Goal: Task Accomplishment & Management: Use online tool/utility

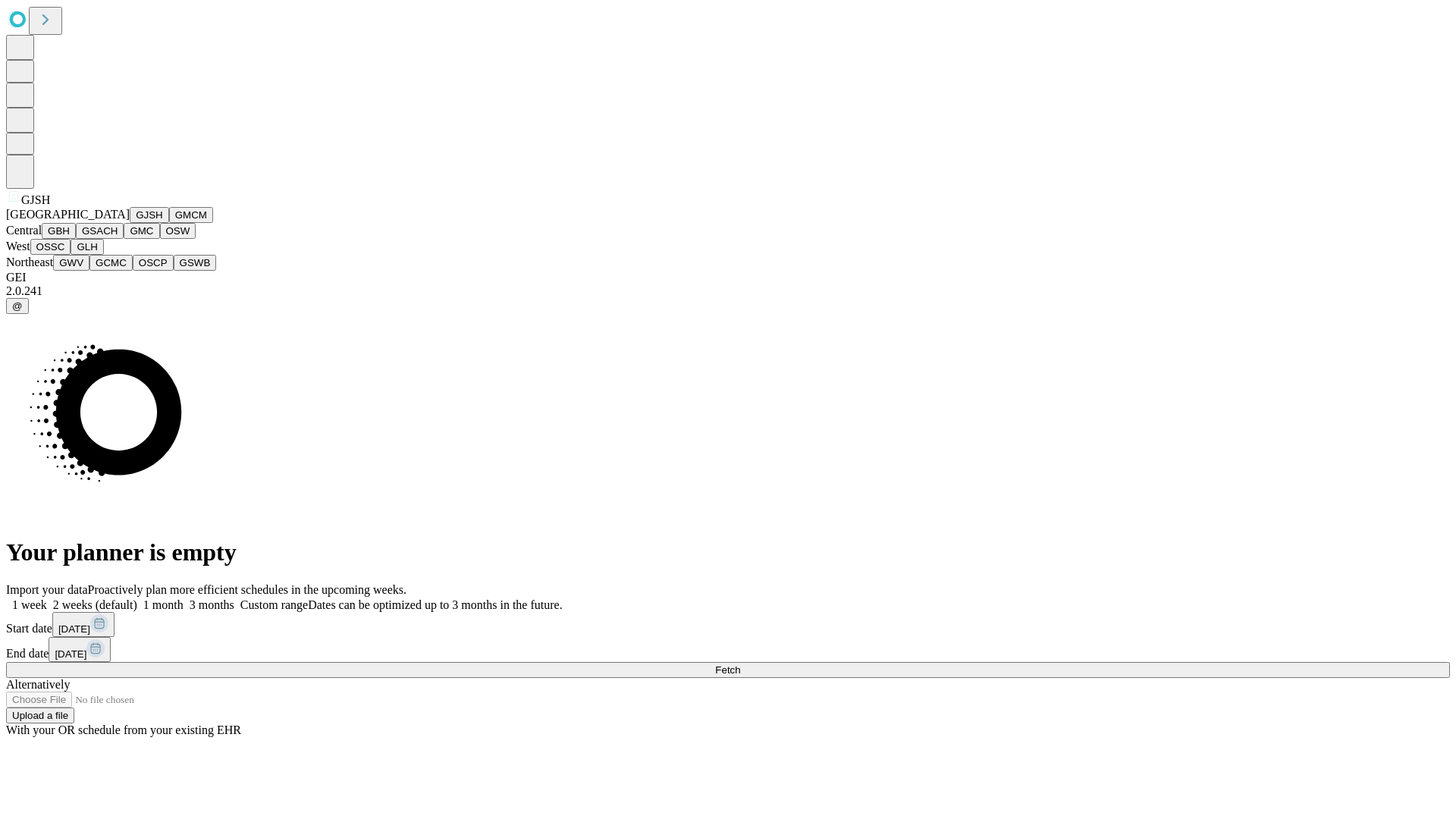
click at [130, 223] on button "GJSH" at bounding box center [149, 215] width 39 height 16
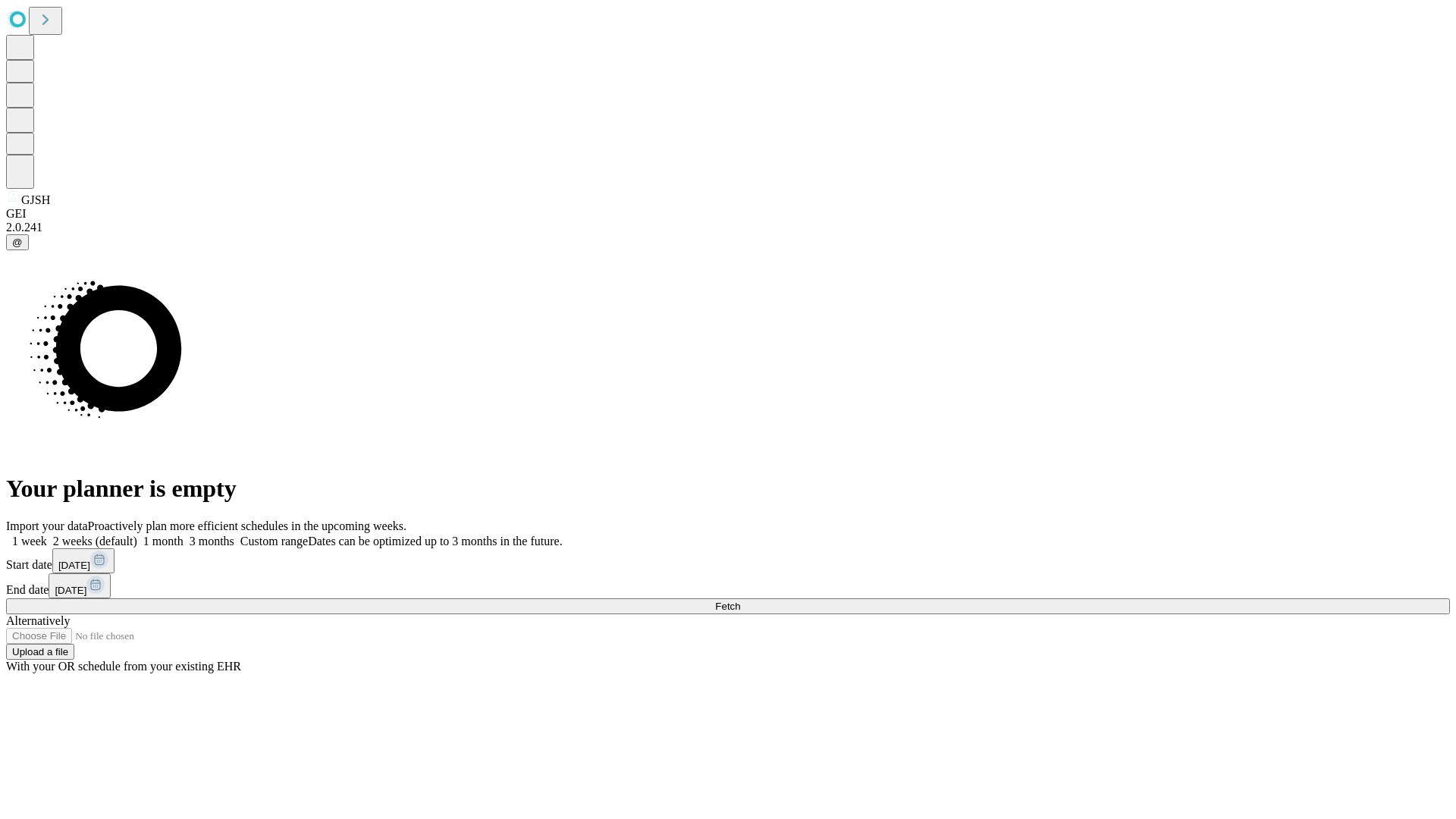
click at [47, 535] on label "1 week" at bounding box center [26, 541] width 41 height 13
click at [740, 600] on span "Fetch" at bounding box center [728, 606] width 25 height 12
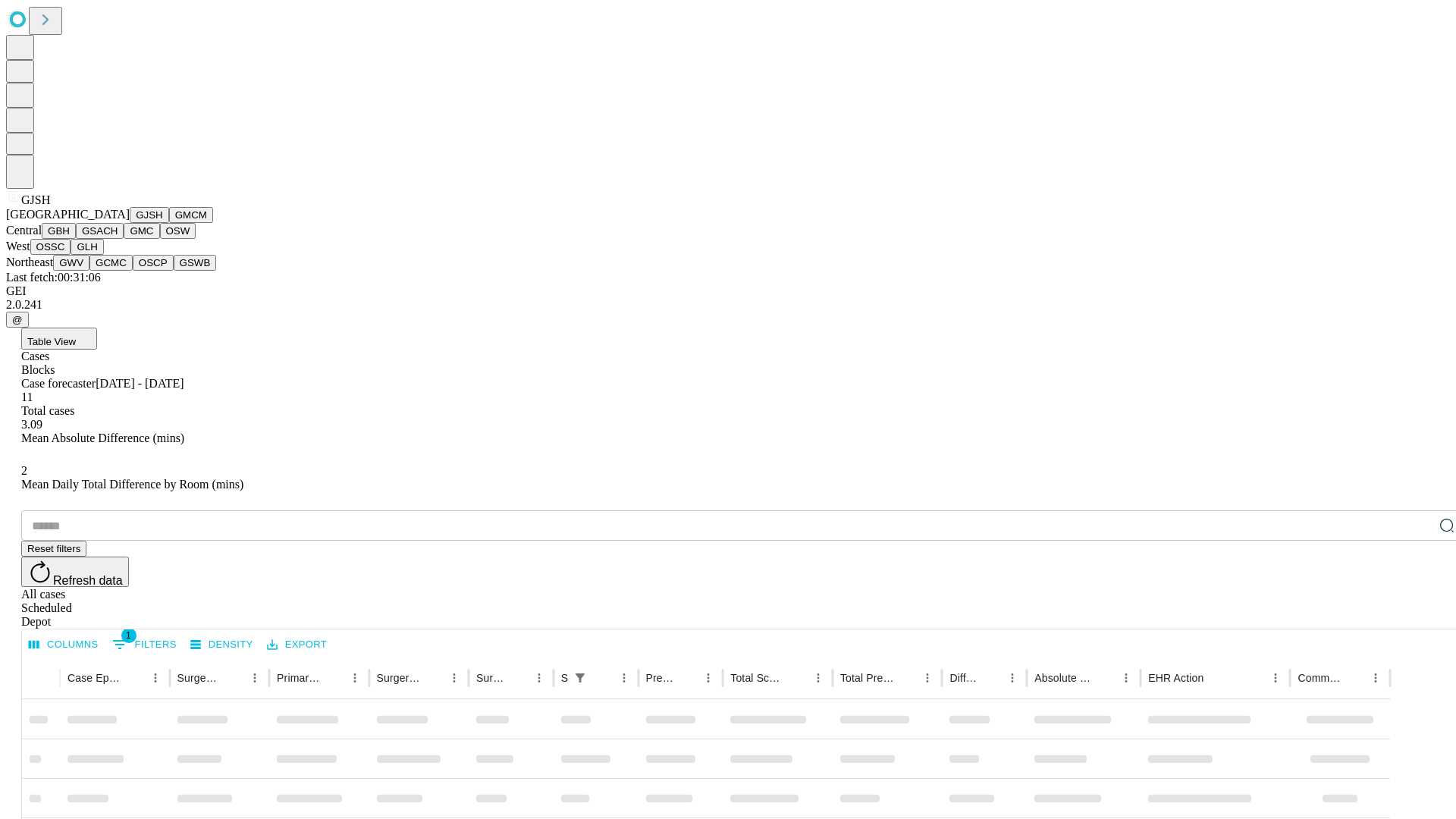
click at [169, 223] on button "GMCM" at bounding box center [191, 215] width 44 height 16
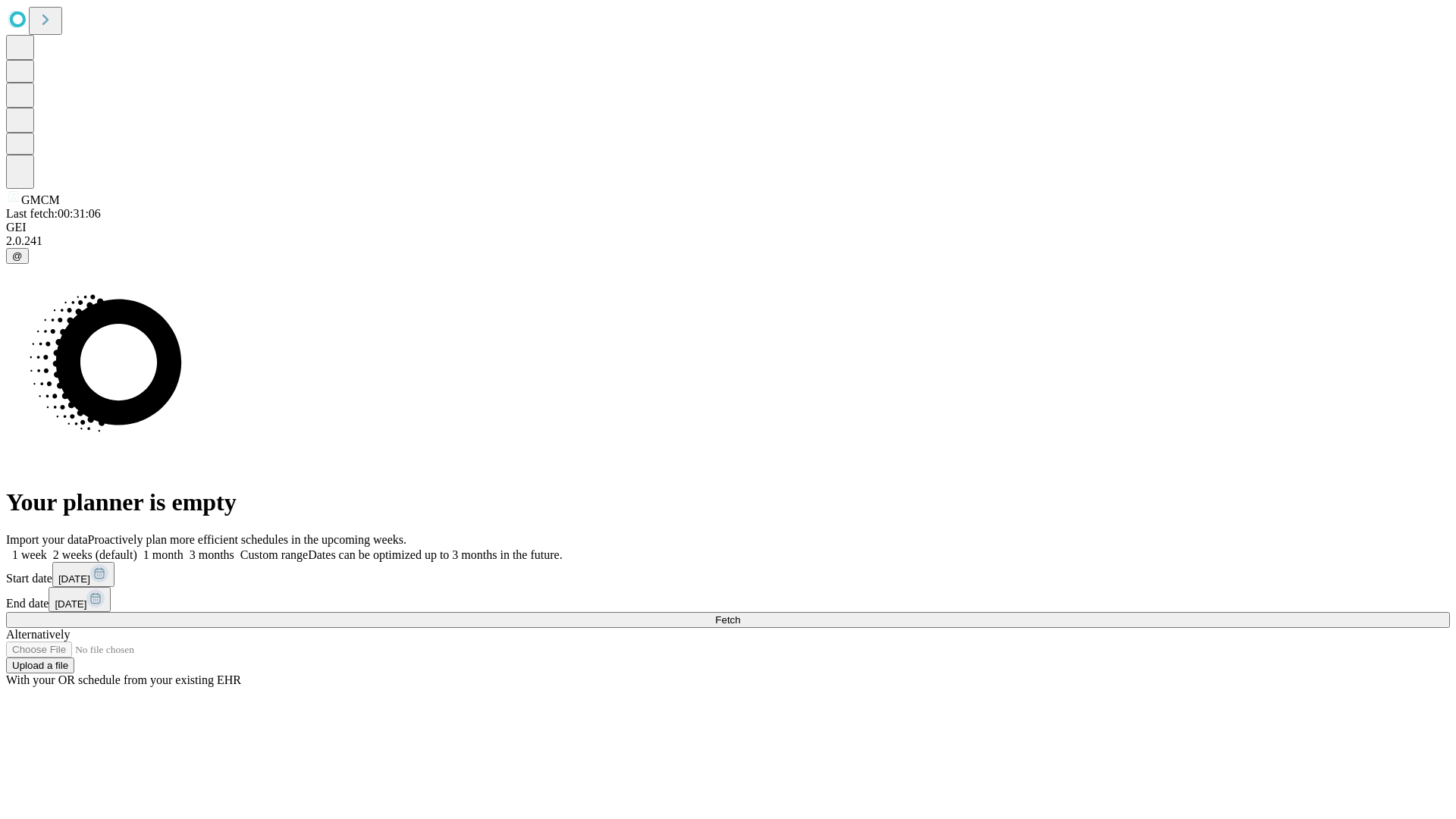
click at [47, 548] on label "1 week" at bounding box center [26, 554] width 41 height 13
click at [740, 614] on span "Fetch" at bounding box center [728, 620] width 25 height 12
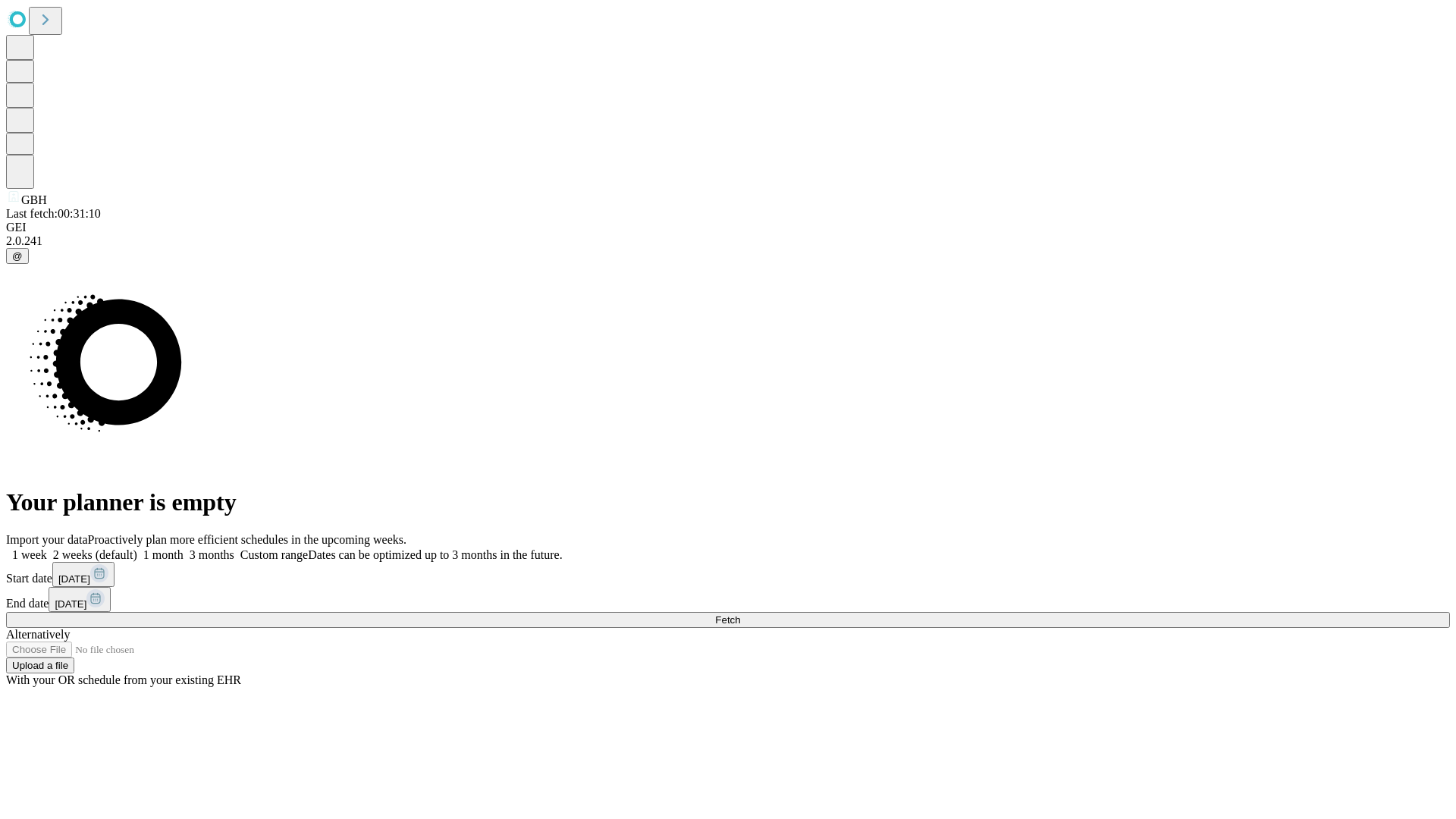
click at [47, 548] on label "1 week" at bounding box center [26, 554] width 41 height 13
click at [740, 614] on span "Fetch" at bounding box center [728, 620] width 25 height 12
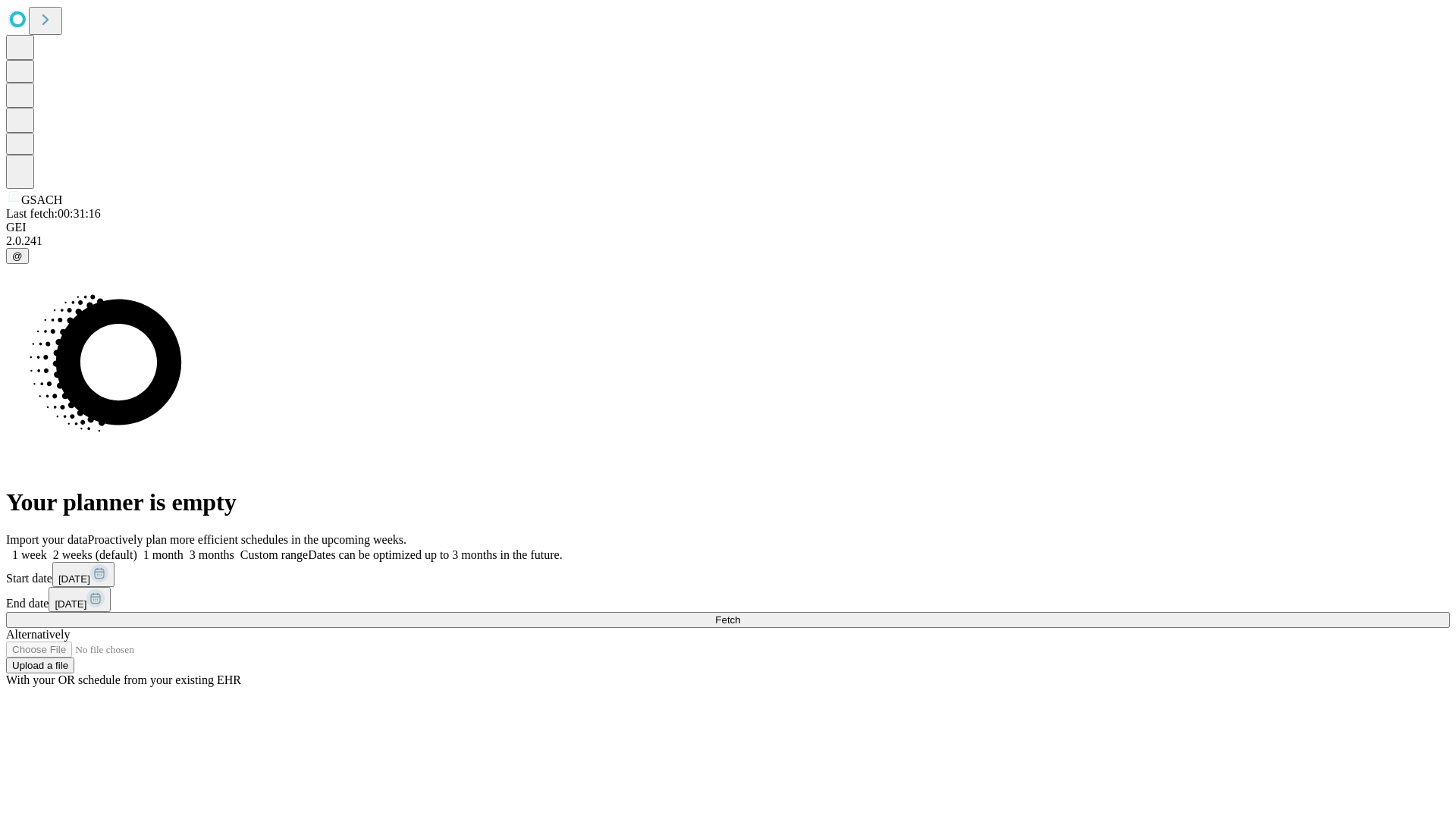
click at [47, 548] on label "1 week" at bounding box center [26, 554] width 41 height 13
click at [740, 614] on span "Fetch" at bounding box center [728, 620] width 25 height 12
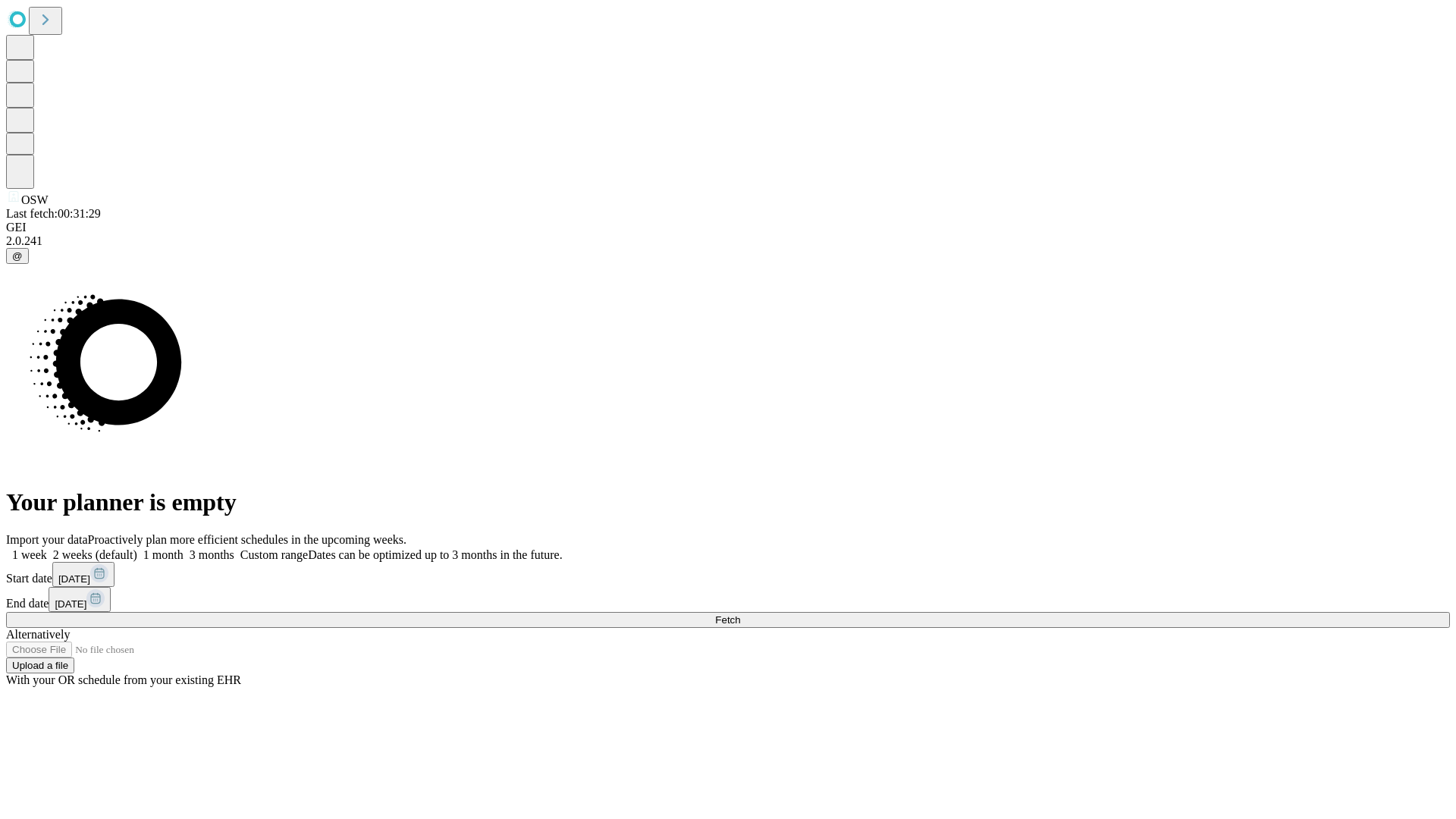
click at [47, 548] on label "1 week" at bounding box center [26, 554] width 41 height 13
click at [740, 614] on span "Fetch" at bounding box center [728, 620] width 25 height 12
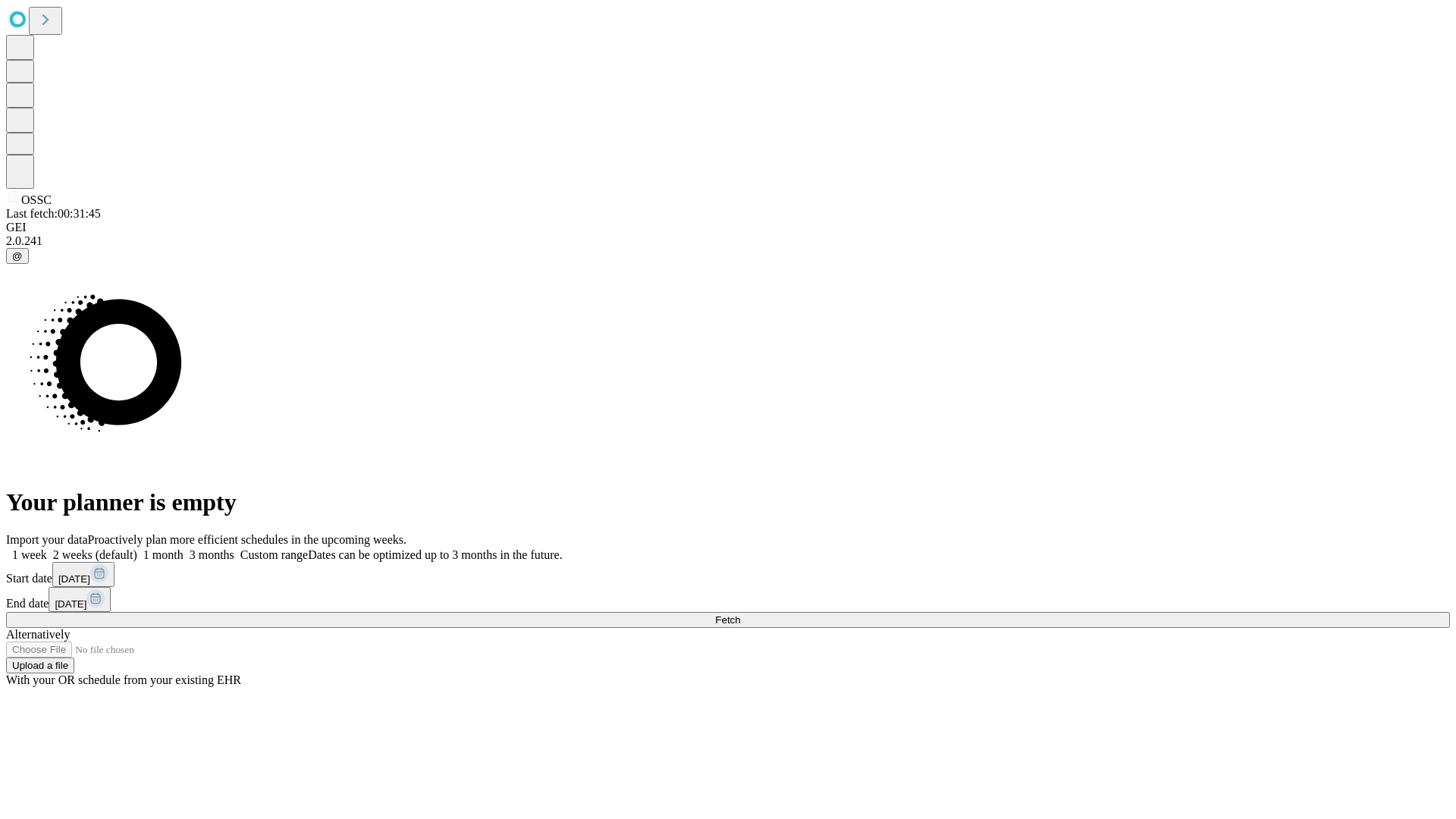
click at [47, 548] on label "1 week" at bounding box center [26, 554] width 41 height 13
click at [740, 614] on span "Fetch" at bounding box center [728, 620] width 25 height 12
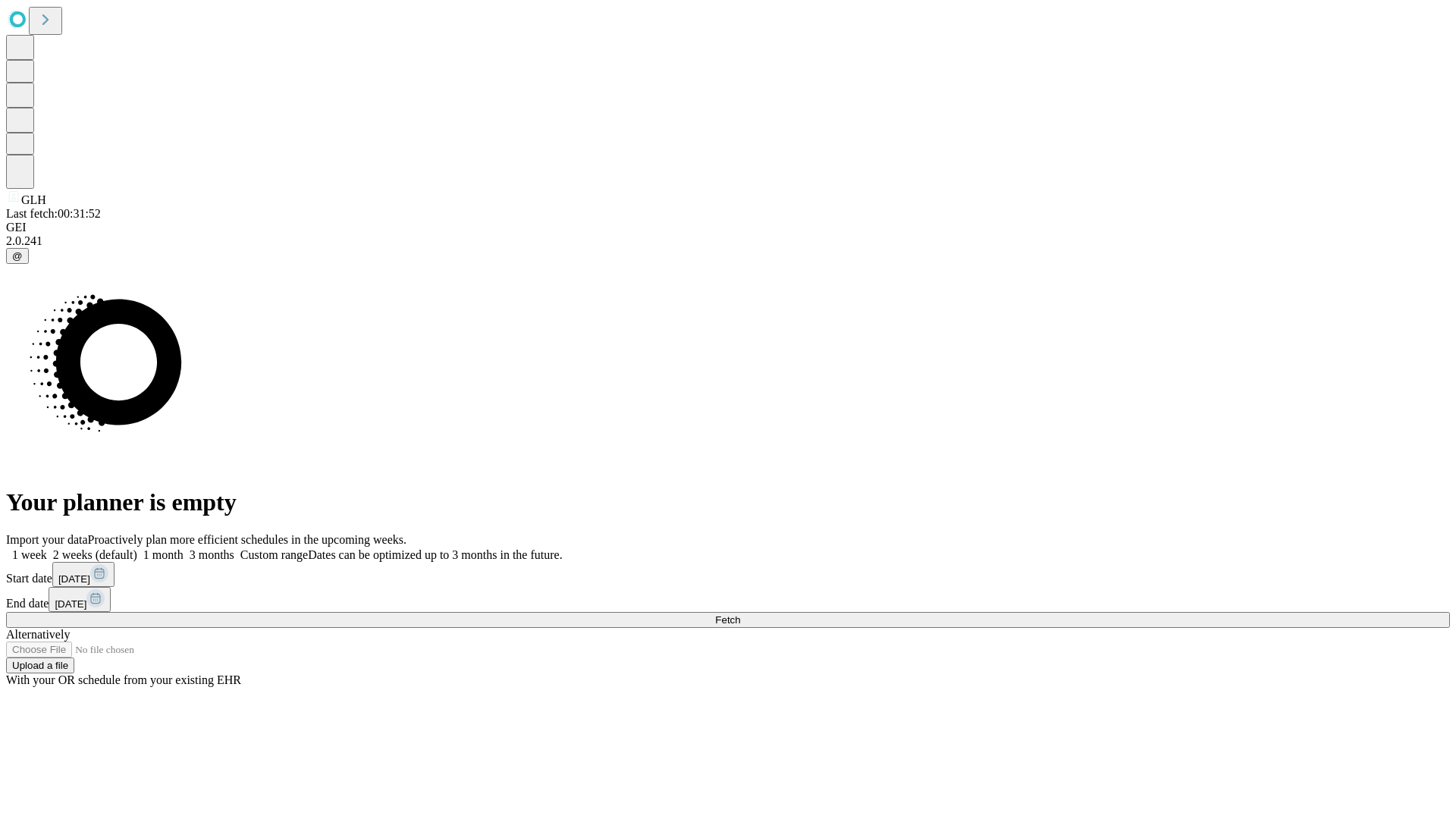
click at [47, 548] on label "1 week" at bounding box center [26, 554] width 41 height 13
click at [740, 614] on span "Fetch" at bounding box center [728, 620] width 25 height 12
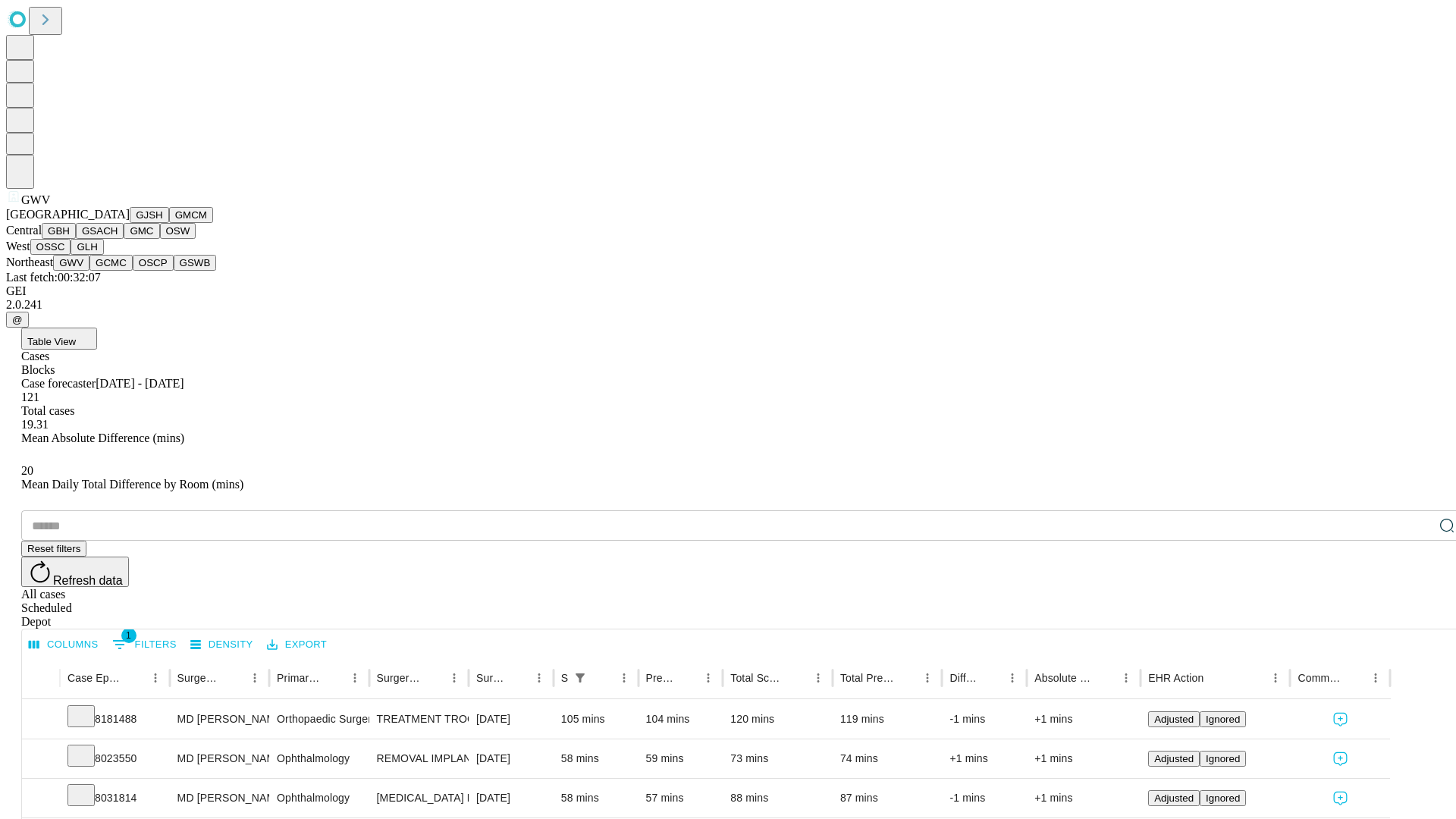
click at [117, 271] on button "GCMC" at bounding box center [111, 262] width 44 height 16
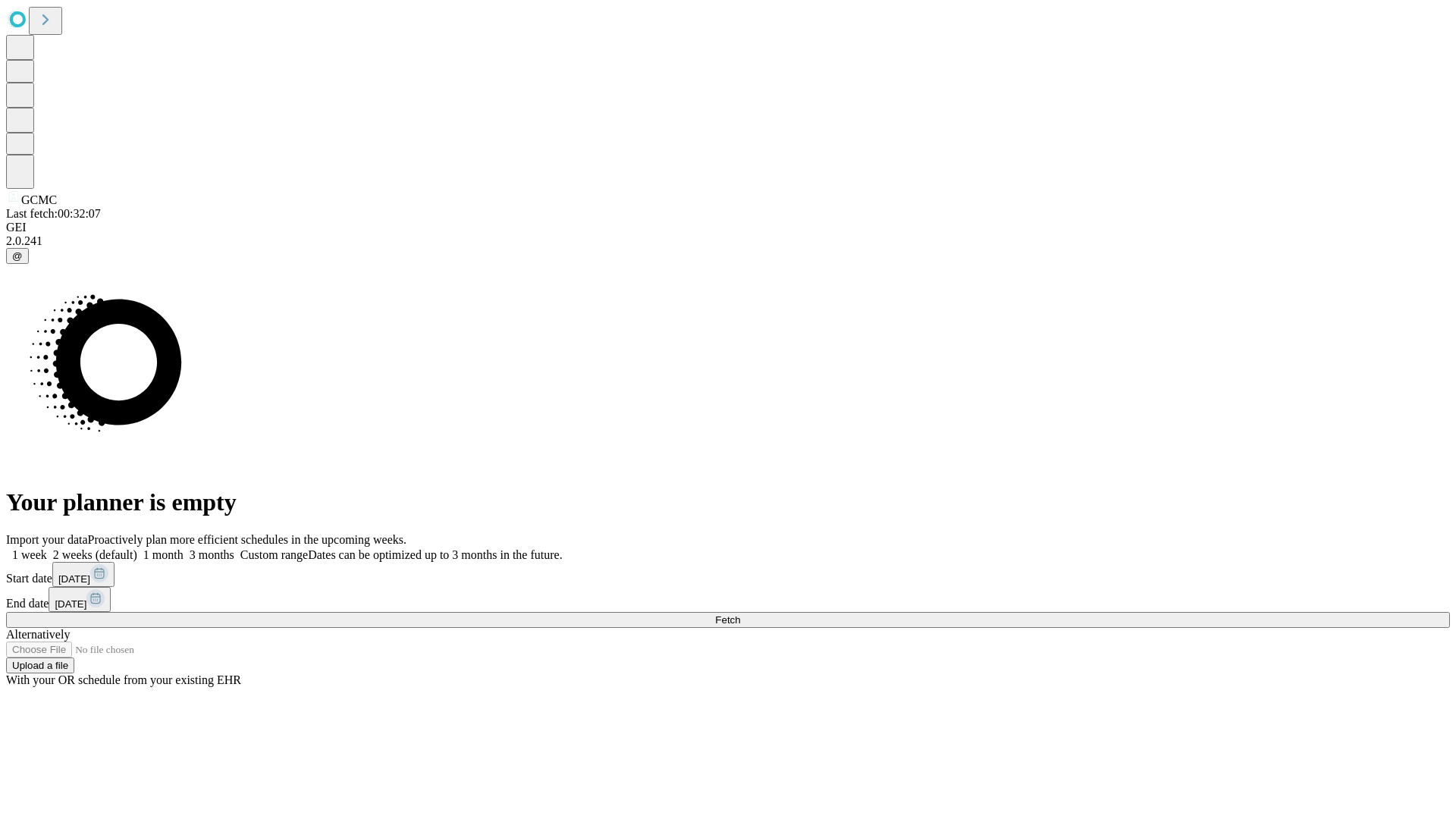
click at [47, 548] on label "1 week" at bounding box center [26, 554] width 41 height 13
click at [740, 614] on span "Fetch" at bounding box center [728, 620] width 25 height 12
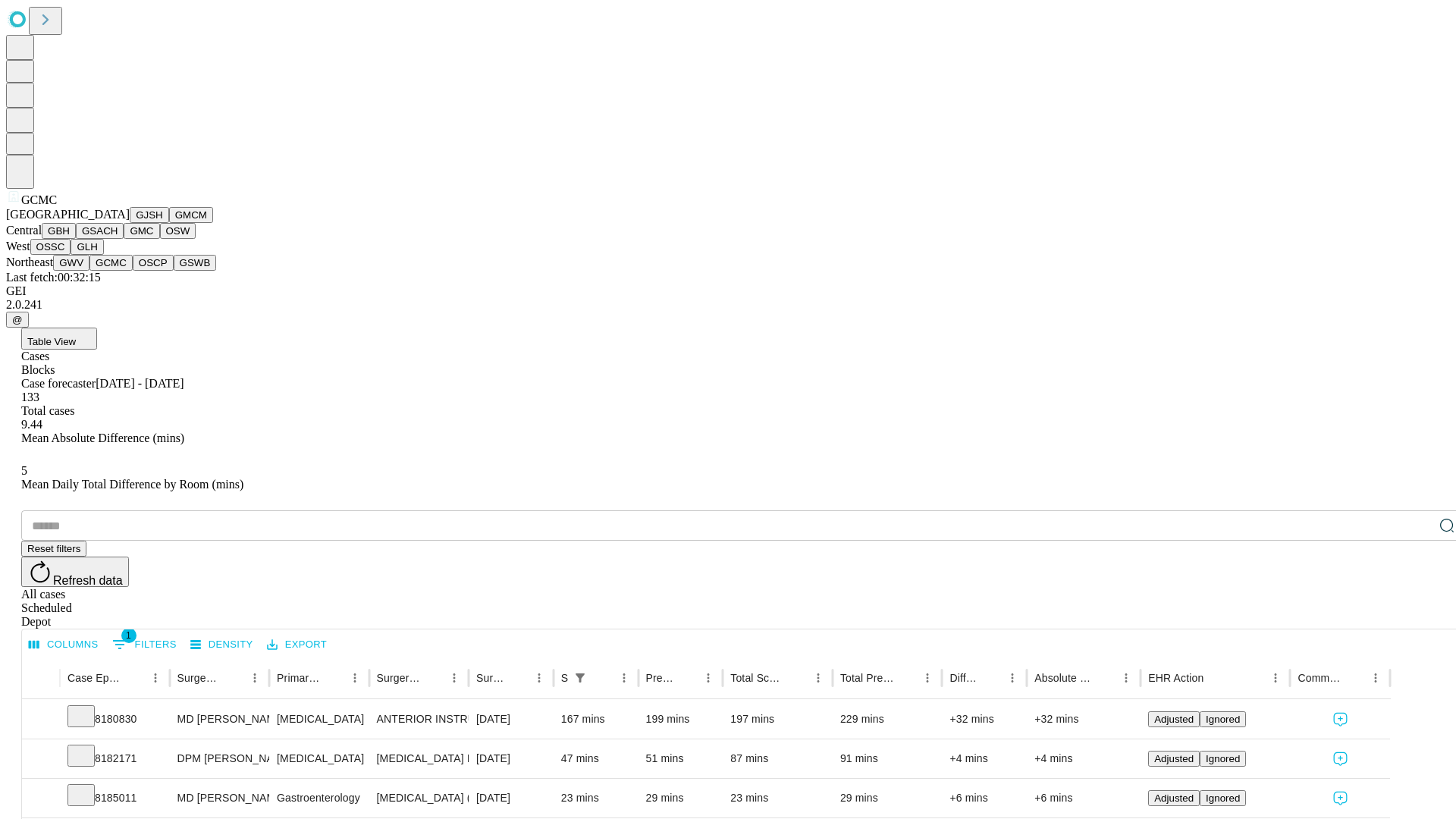
click at [132, 271] on button "OSCP" at bounding box center [153, 262] width 41 height 16
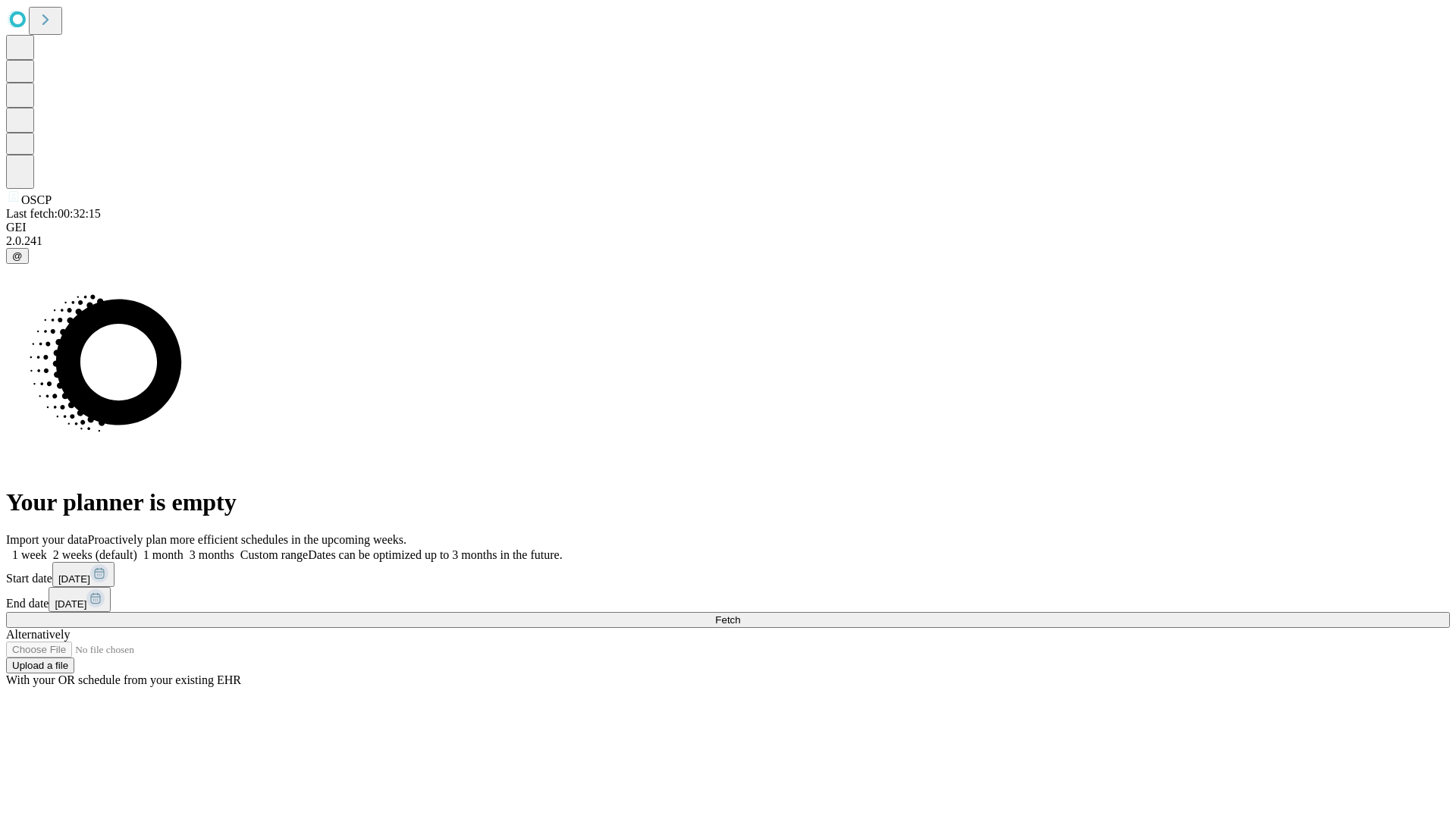
click at [47, 548] on label "1 week" at bounding box center [26, 554] width 41 height 13
click at [740, 614] on span "Fetch" at bounding box center [728, 620] width 25 height 12
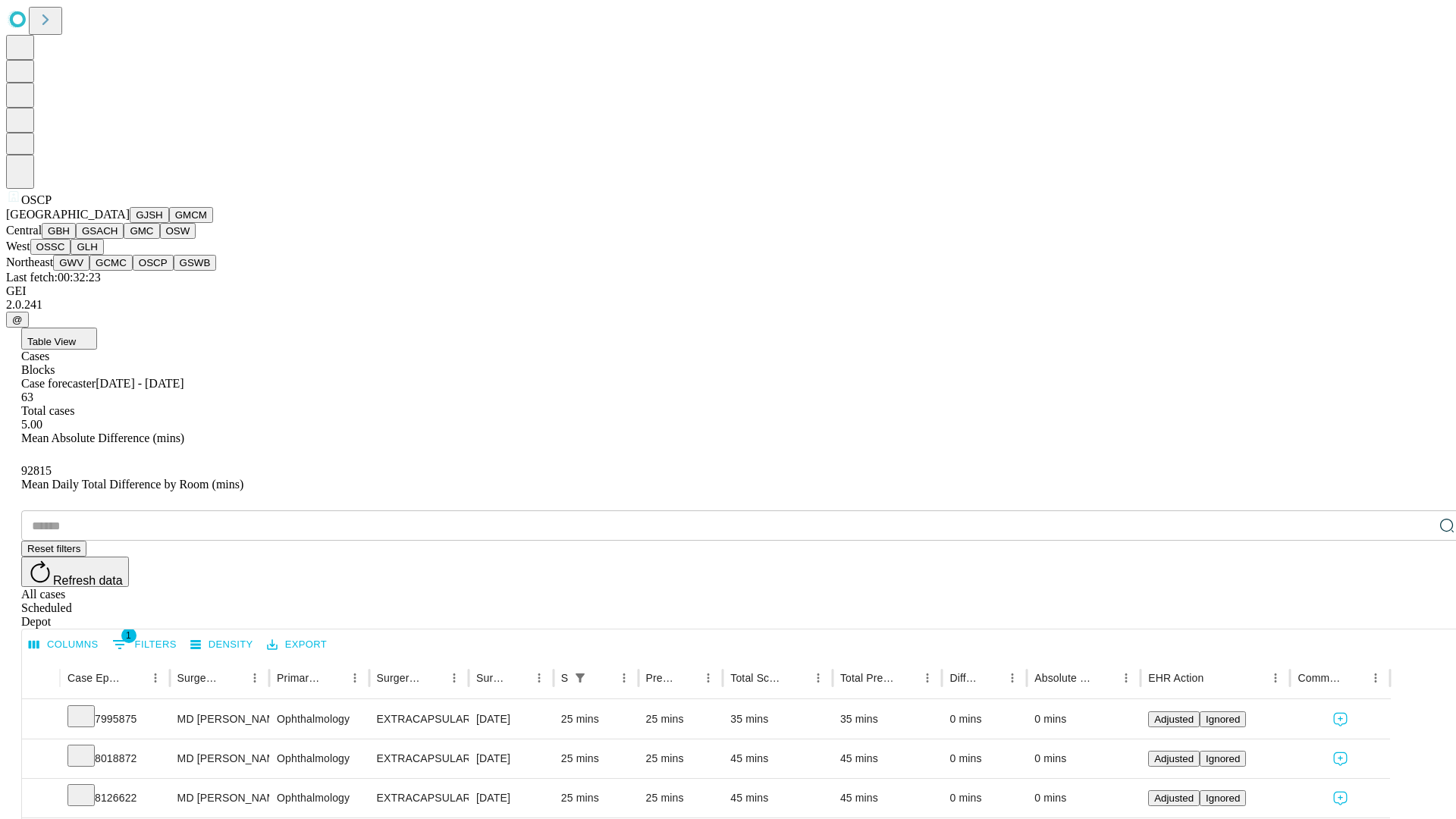
click at [174, 271] on button "GSWB" at bounding box center [195, 262] width 44 height 16
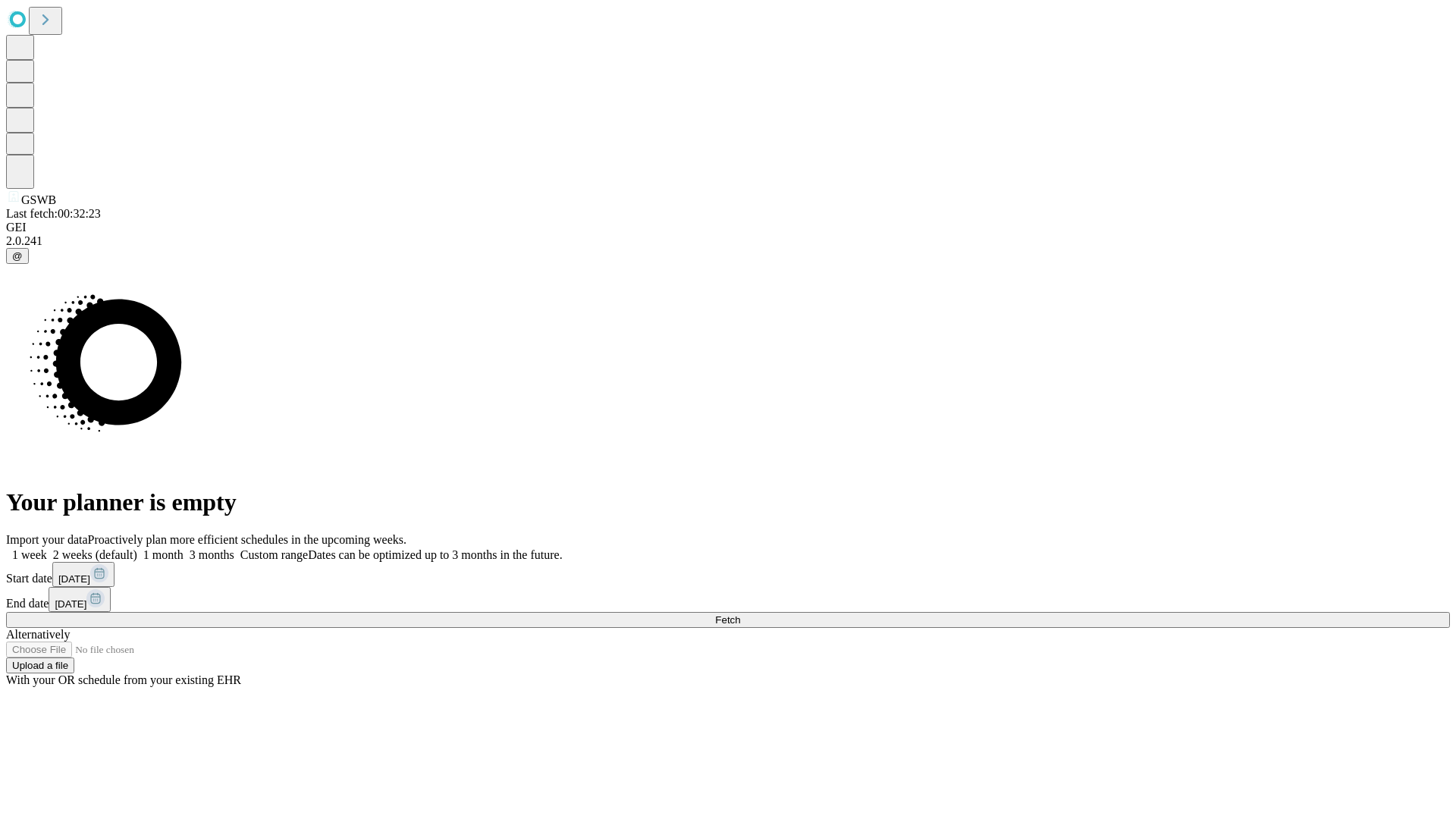
click at [47, 548] on label "1 week" at bounding box center [26, 554] width 41 height 13
click at [740, 614] on span "Fetch" at bounding box center [728, 620] width 25 height 12
